Goal: Navigation & Orientation: Find specific page/section

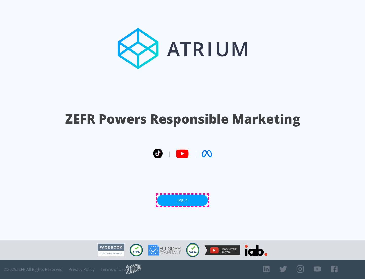
click at [183, 200] on link "Log In" at bounding box center [182, 199] width 51 height 11
